Goal: Task Accomplishment & Management: Manage account settings

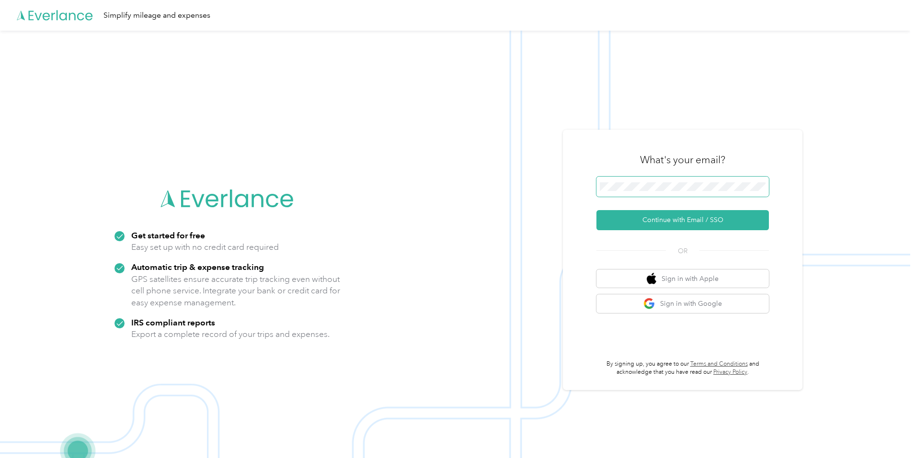
click at [765, 189] on div at bounding box center [765, 189] width 0 height 0
drag, startPoint x: 739, startPoint y: 191, endPoint x: 661, endPoint y: 191, distance: 78.1
click at [0, 0] on div at bounding box center [0, 0] width 0 height 0
click at [765, 189] on div at bounding box center [765, 189] width 0 height 0
click at [711, 345] on div "What's your email? Continue with Email / SSO OR Sign in with Apple Sign in with…" at bounding box center [682, 260] width 172 height 234
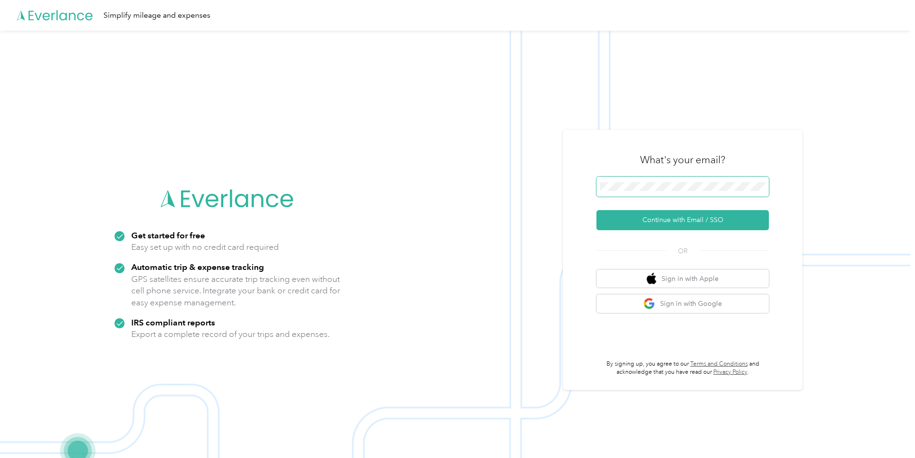
click at [765, 189] on div at bounding box center [765, 189] width 0 height 0
click at [684, 170] on div "What's your email?" at bounding box center [682, 160] width 172 height 34
click at [721, 191] on body "Simplify mileage and expenses Get started for free Easy set up with no credit c…" at bounding box center [455, 244] width 910 height 489
click at [765, 189] on div at bounding box center [765, 189] width 0 height 0
click at [710, 215] on button "Continue with Email / SSO" at bounding box center [682, 220] width 172 height 20
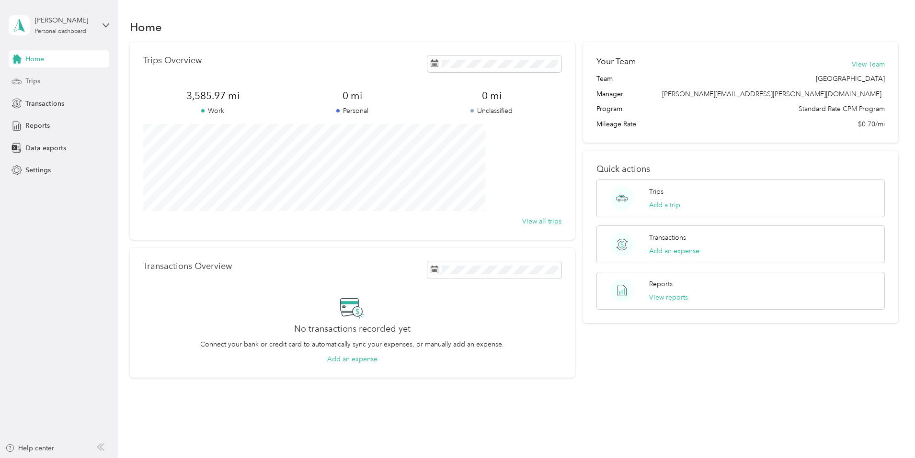
click at [49, 84] on div "Trips" at bounding box center [59, 81] width 101 height 17
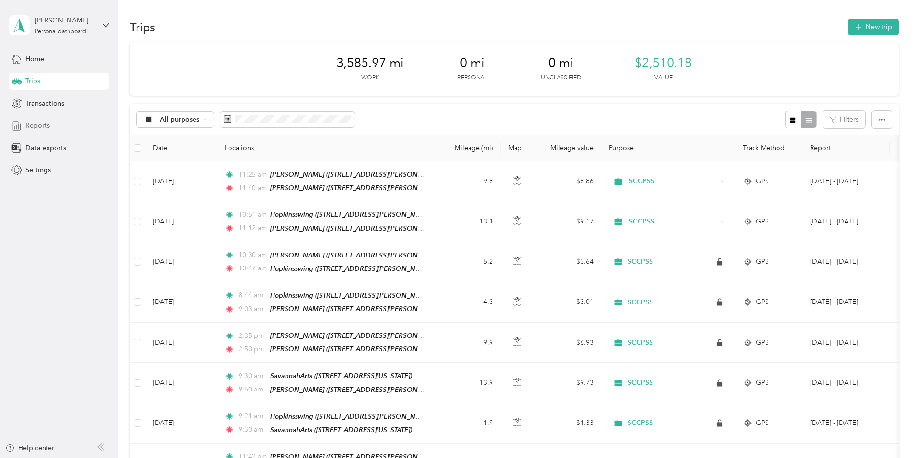
click at [86, 122] on div "Reports" at bounding box center [59, 125] width 101 height 17
